Goal: Transaction & Acquisition: Download file/media

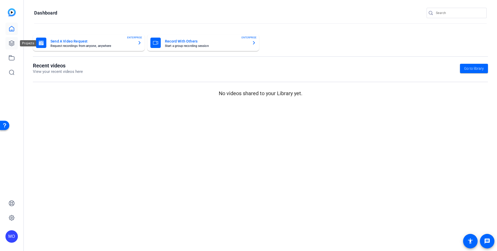
click at [10, 43] on icon at bounding box center [12, 43] width 6 height 6
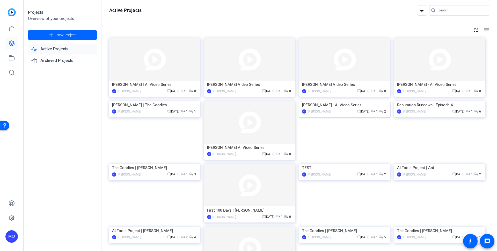
click at [353, 101] on img at bounding box center [344, 101] width 91 height 0
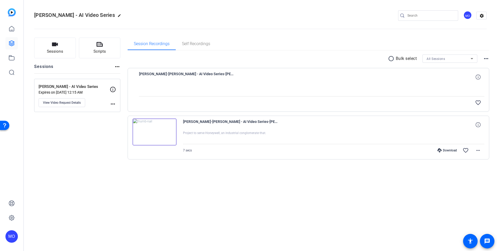
click at [156, 129] on img at bounding box center [155, 131] width 44 height 27
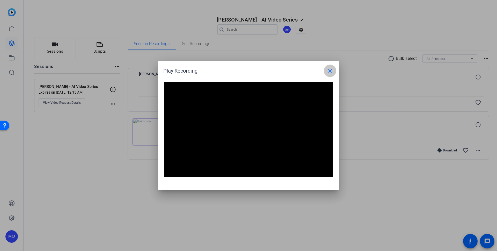
click at [331, 71] on mat-icon "close" at bounding box center [330, 71] width 6 height 6
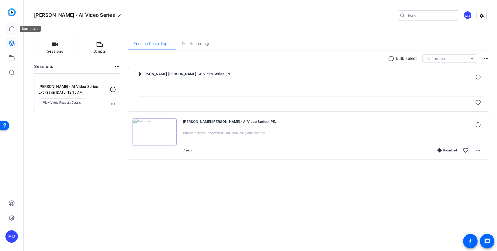
click at [12, 25] on link at bounding box center [11, 29] width 12 height 12
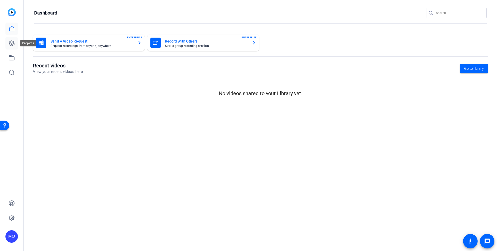
click at [9, 44] on icon at bounding box center [12, 43] width 6 height 6
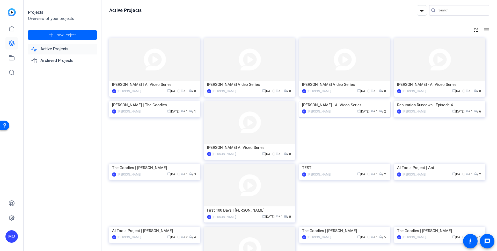
click at [367, 101] on img at bounding box center [344, 101] width 91 height 0
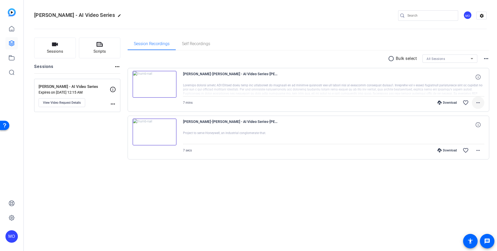
click at [478, 104] on mat-icon "more_horiz" at bounding box center [478, 102] width 6 height 6
click at [462, 126] on span "Download MP4" at bounding box center [464, 126] width 31 height 6
